Goal: Task Accomplishment & Management: Complete application form

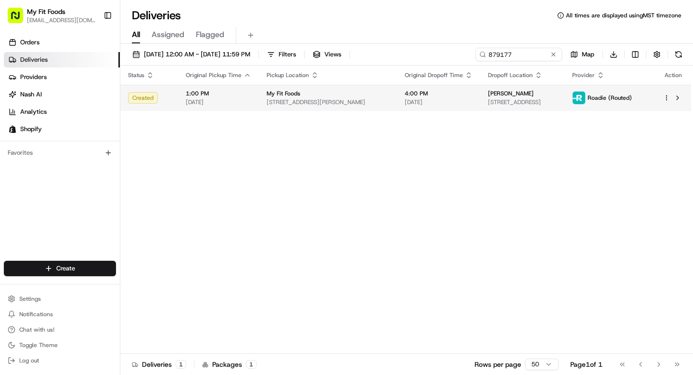
click at [667, 97] on html "My Fit Foods [EMAIL_ADDRESS][DOMAIN_NAME] Toggle Sidebar Orders Deliveries Prov…" at bounding box center [346, 187] width 693 height 375
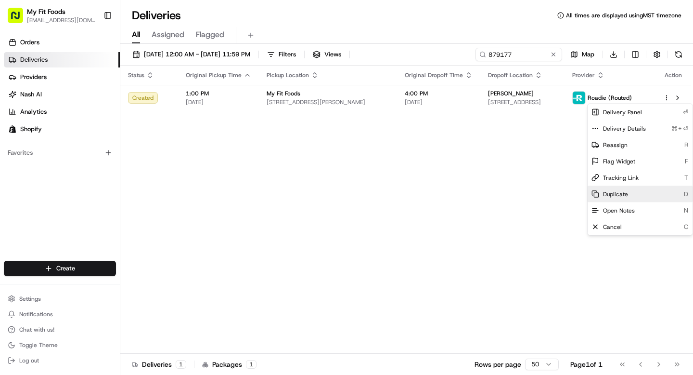
click at [628, 192] on div "Duplicate D" at bounding box center [640, 194] width 105 height 16
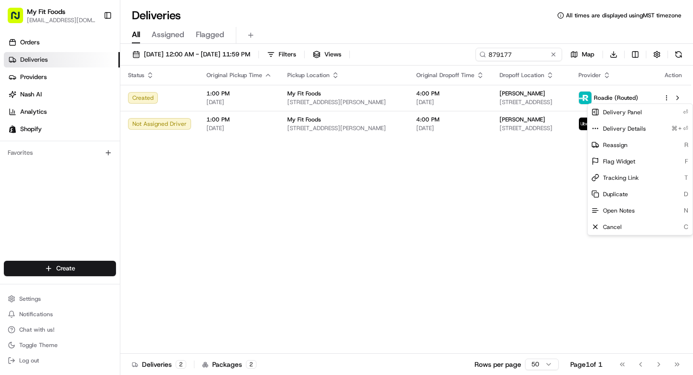
click at [270, 219] on html "My Fit Foods [EMAIL_ADDRESS][DOMAIN_NAME] Toggle Sidebar Orders Deliveries Prov…" at bounding box center [346, 187] width 693 height 375
click at [666, 97] on html "My Fit Foods [EMAIL_ADDRESS][DOMAIN_NAME] Toggle Sidebar Orders Deliveries Prov…" at bounding box center [346, 187] width 693 height 375
click at [614, 225] on span "Cancel" at bounding box center [612, 226] width 19 height 8
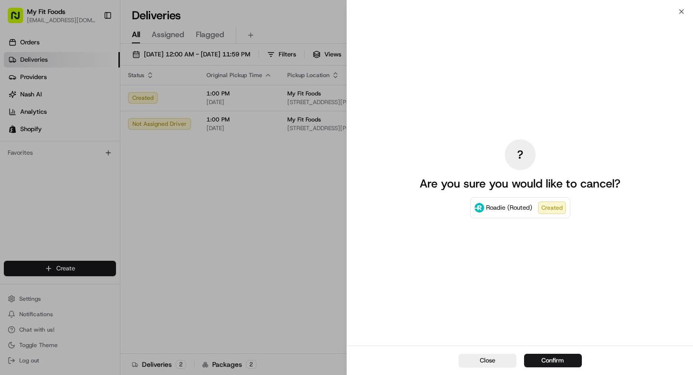
click at [538, 362] on button "Confirm" at bounding box center [553, 359] width 58 height 13
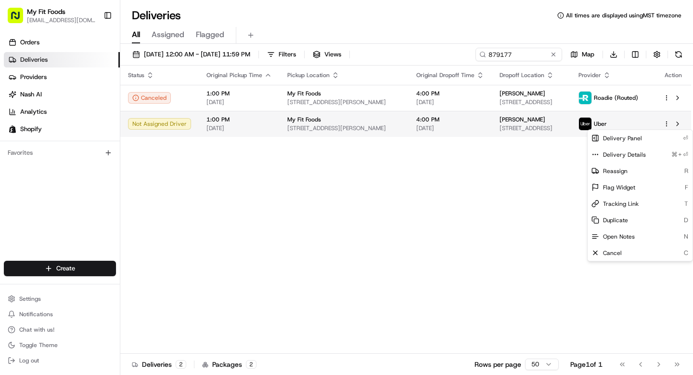
click at [668, 125] on html "My Fit Foods [EMAIL_ADDRESS][DOMAIN_NAME] Toggle Sidebar Orders Deliveries Prov…" at bounding box center [346, 187] width 693 height 375
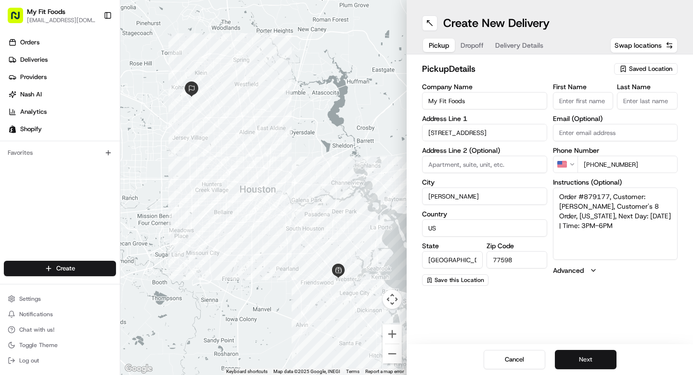
click at [591, 359] on button "Next" at bounding box center [586, 358] width 62 height 19
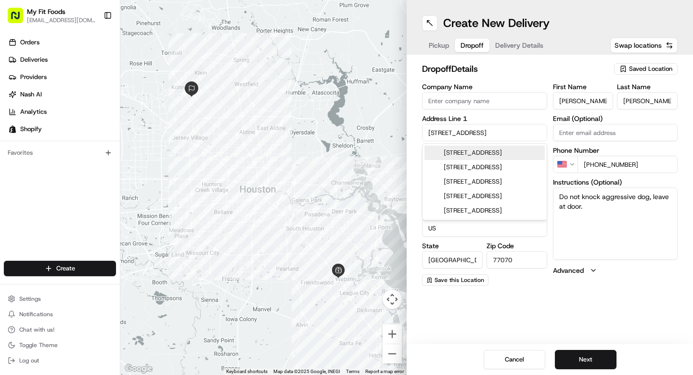
drag, startPoint x: 507, startPoint y: 132, endPoint x: 395, endPoint y: 142, distance: 112.6
click at [395, 141] on div "← Move left → Move right ↑ Move up ↓ Move down + Zoom in - Zoom out Home Jump l…" at bounding box center [406, 187] width 573 height 375
drag, startPoint x: 515, startPoint y: 129, endPoint x: 425, endPoint y: 125, distance: 90.1
click at [425, 125] on input "9844 Cypresswood Dr" at bounding box center [484, 132] width 125 height 17
paste input "601 Enterprise Avenue Apt 813 League City TX 77573"
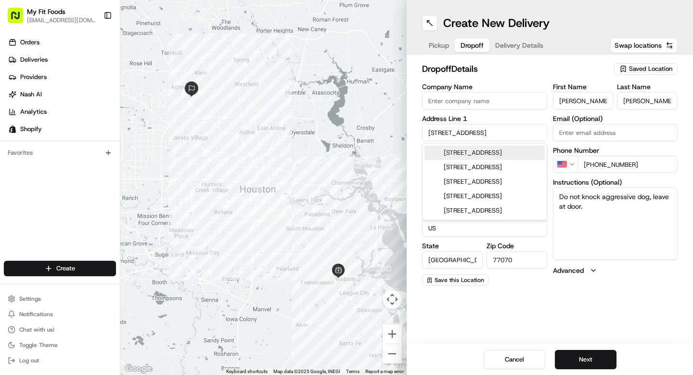
scroll to position [0, 47]
click at [444, 157] on div "601 Enterprise Avenue apt 813, League City, TX 77573" at bounding box center [485, 152] width 120 height 14
type input "[STREET_ADDRESS]"
type input "813"
type input "League City"
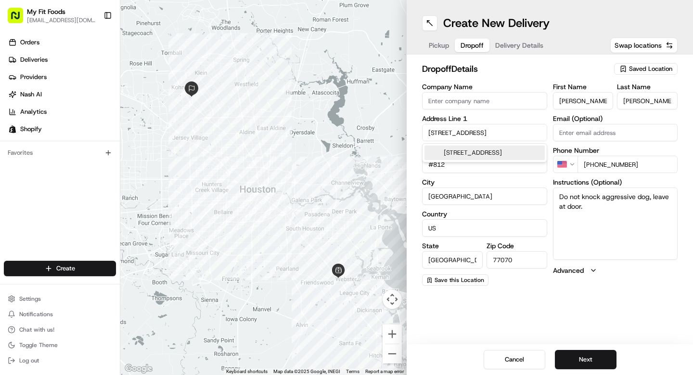
type input "United States"
type input "77573"
type input "601 Enterprise Avenue"
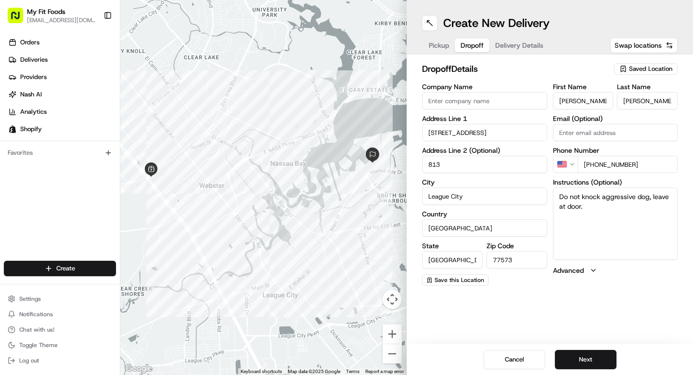
click at [430, 164] on input "813" at bounding box center [484, 163] width 125 height 17
click at [429, 165] on input "813" at bounding box center [484, 163] width 125 height 17
type input "Apt #813"
click at [588, 357] on button "Next" at bounding box center [586, 358] width 62 height 19
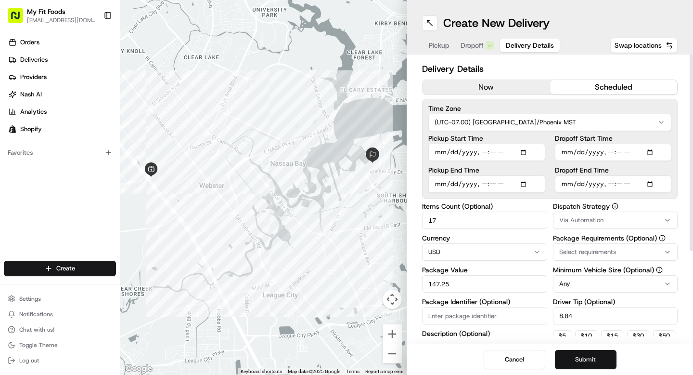
click at [585, 360] on button "Submit" at bounding box center [586, 358] width 62 height 19
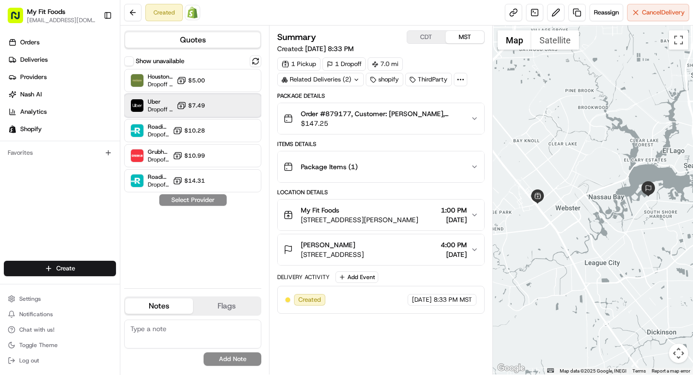
click at [213, 109] on div "Uber Dropoff ETA 16 hours $7.49" at bounding box center [192, 105] width 137 height 23
click at [199, 200] on button "Assign Provider" at bounding box center [193, 200] width 68 height 12
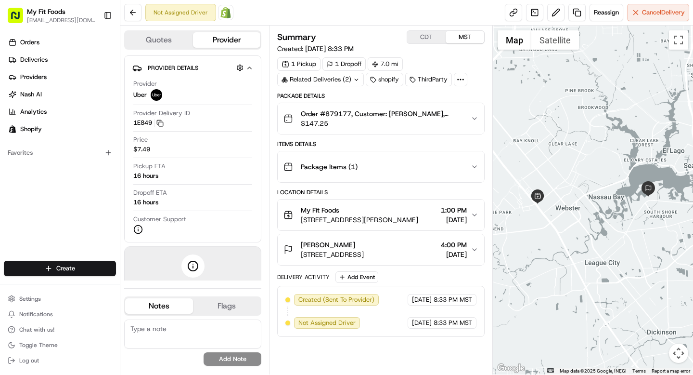
click at [472, 212] on icon "button" at bounding box center [475, 215] width 8 height 8
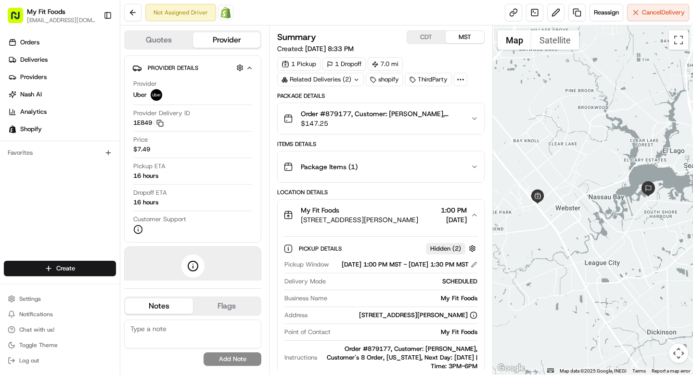
click at [475, 116] on icon "button" at bounding box center [475, 119] width 8 height 8
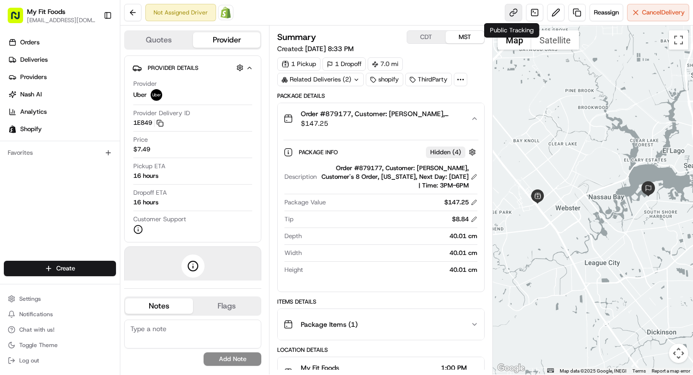
click at [510, 13] on link at bounding box center [513, 12] width 17 height 17
